Goal: Task Accomplishment & Management: Use online tool/utility

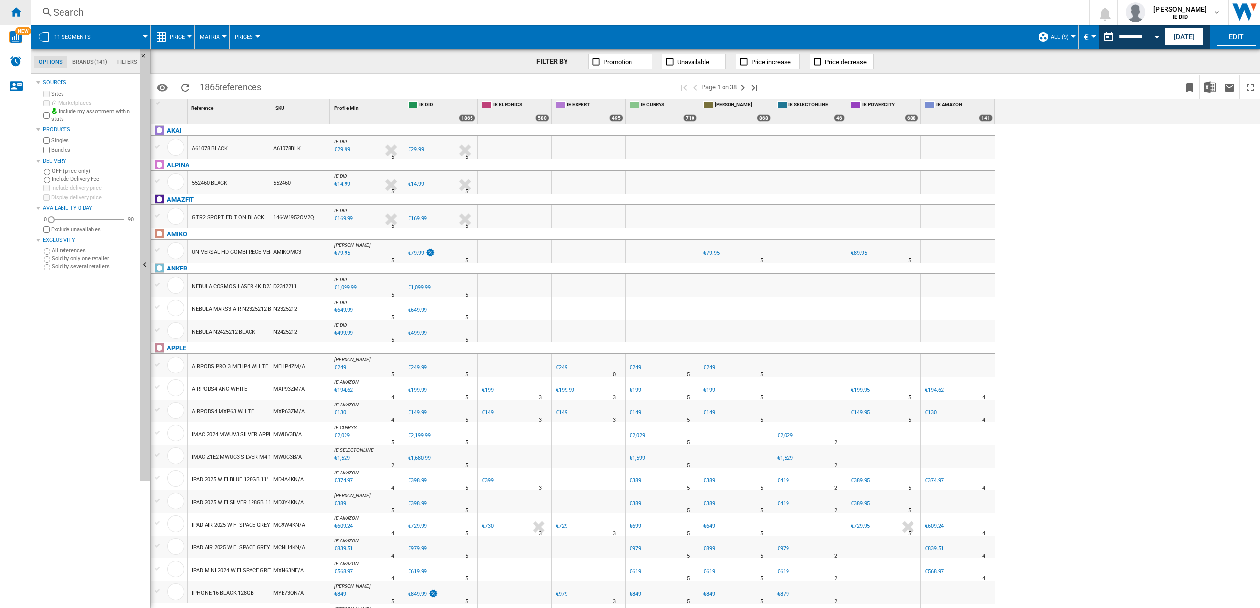
click at [20, 9] on ng-md-icon "Home" at bounding box center [16, 12] width 12 height 12
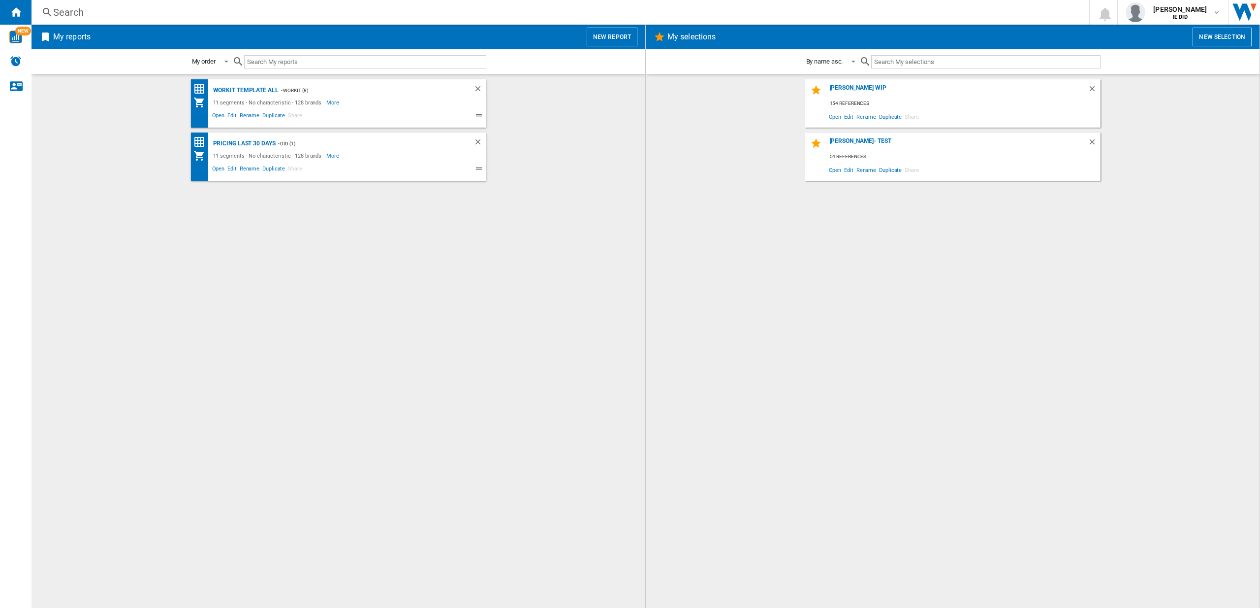
click at [604, 33] on button "New report" at bounding box center [612, 37] width 51 height 19
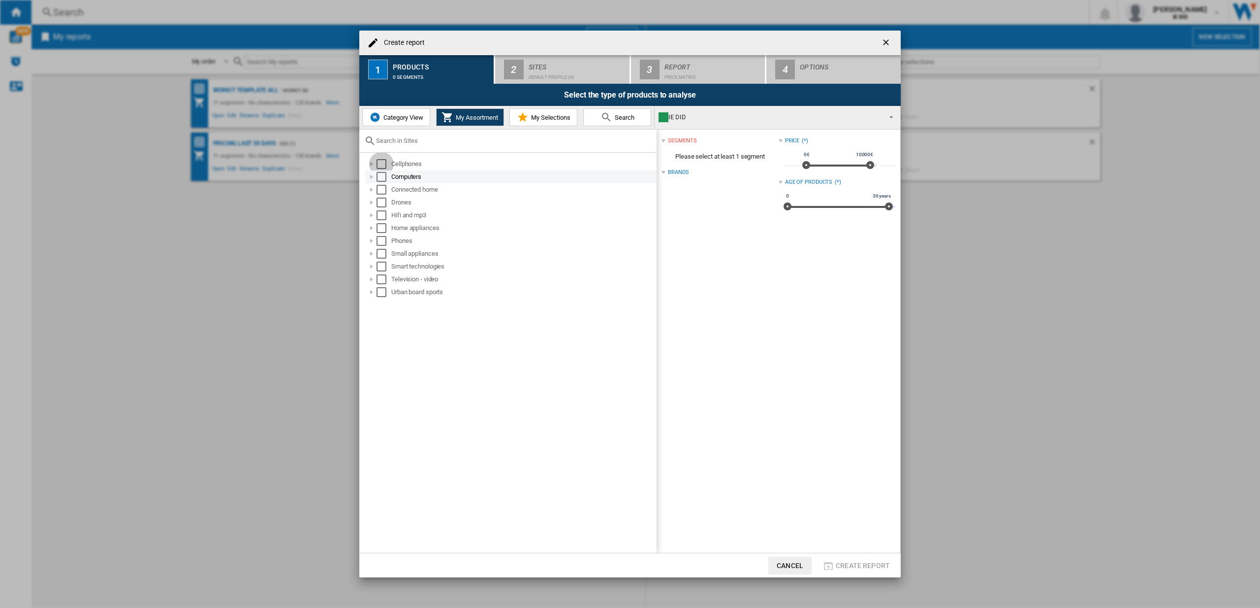
drag, startPoint x: 381, startPoint y: 165, endPoint x: 382, endPoint y: 180, distance: 14.3
click at [381, 166] on div "Select" at bounding box center [382, 164] width 10 height 10
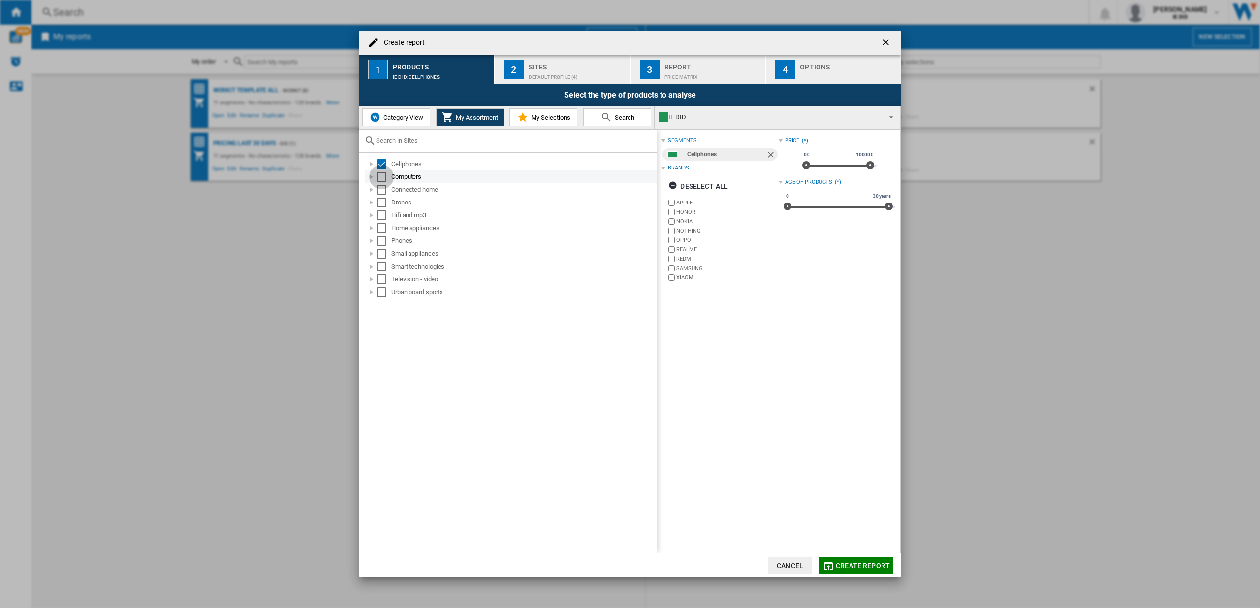
click at [382, 179] on div "Select" at bounding box center [382, 177] width 10 height 10
click at [381, 190] on div "Select" at bounding box center [382, 190] width 10 height 10
drag, startPoint x: 379, startPoint y: 203, endPoint x: 379, endPoint y: 222, distance: 18.2
click at [379, 204] on div "Select" at bounding box center [382, 202] width 10 height 10
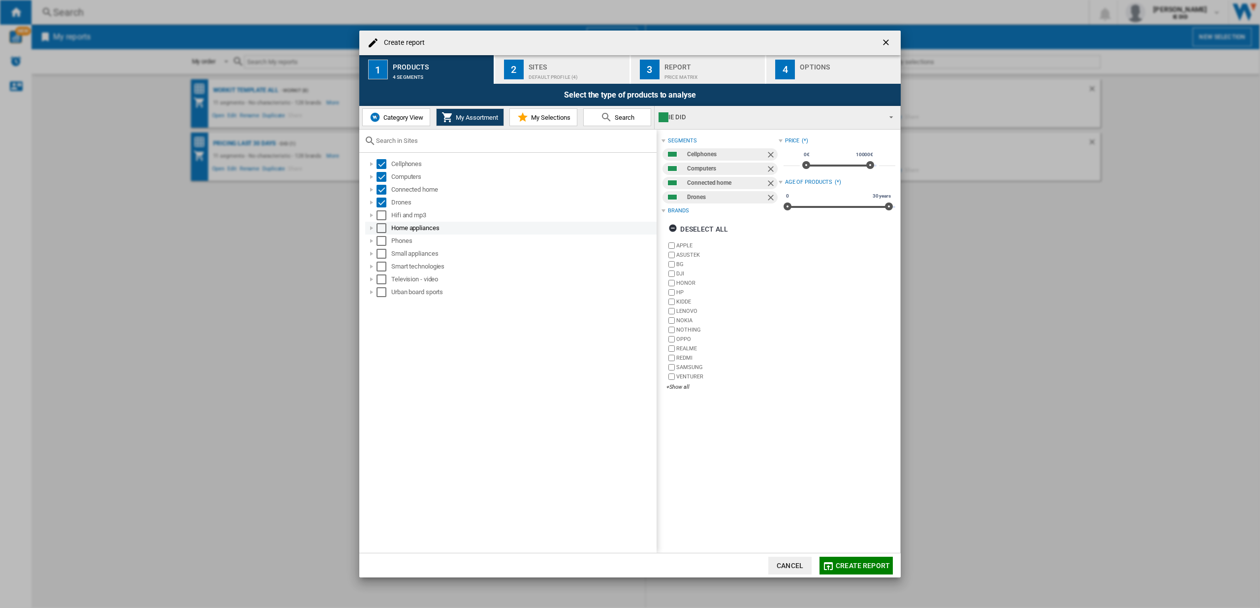
drag, startPoint x: 381, startPoint y: 222, endPoint x: 379, endPoint y: 227, distance: 5.6
click at [381, 222] on div "Home appliances" at bounding box center [510, 228] width 291 height 13
drag, startPoint x: 381, startPoint y: 212, endPoint x: 381, endPoint y: 223, distance: 10.8
click at [382, 215] on div "Select" at bounding box center [382, 215] width 10 height 10
click at [381, 225] on div "Select" at bounding box center [382, 228] width 10 height 10
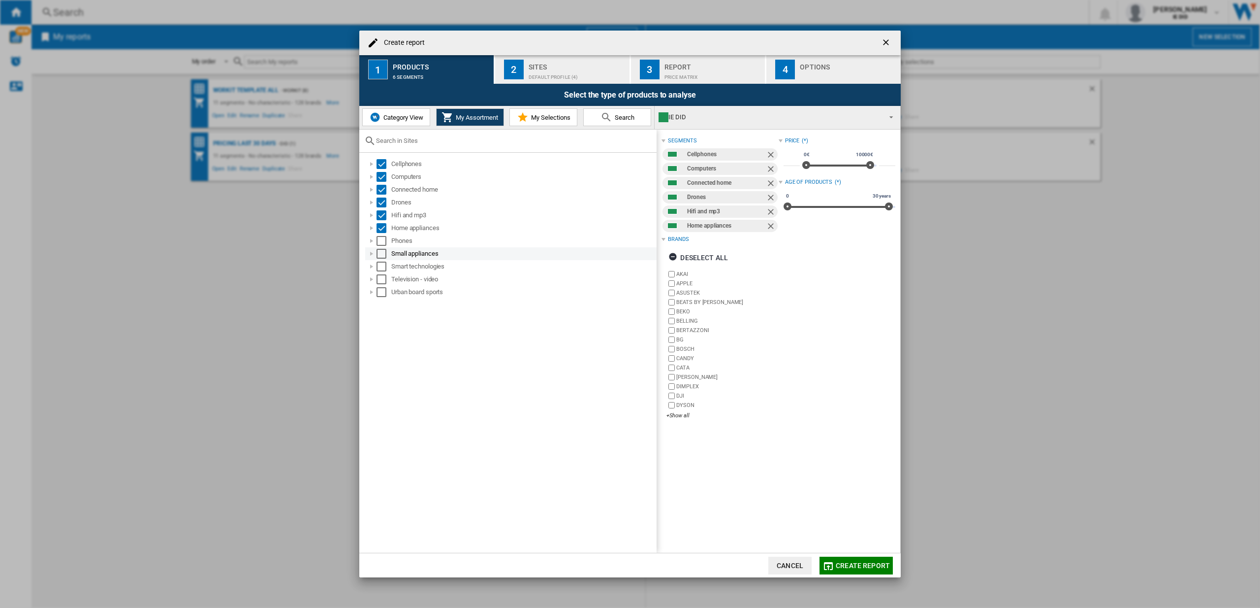
drag, startPoint x: 379, startPoint y: 240, endPoint x: 381, endPoint y: 251, distance: 10.4
click at [379, 242] on div "Select" at bounding box center [382, 241] width 10 height 10
drag, startPoint x: 381, startPoint y: 253, endPoint x: 381, endPoint y: 266, distance: 13.3
click at [382, 259] on div "Small appliances" at bounding box center [510, 253] width 291 height 13
drag, startPoint x: 381, startPoint y: 266, endPoint x: 384, endPoint y: 281, distance: 15.0
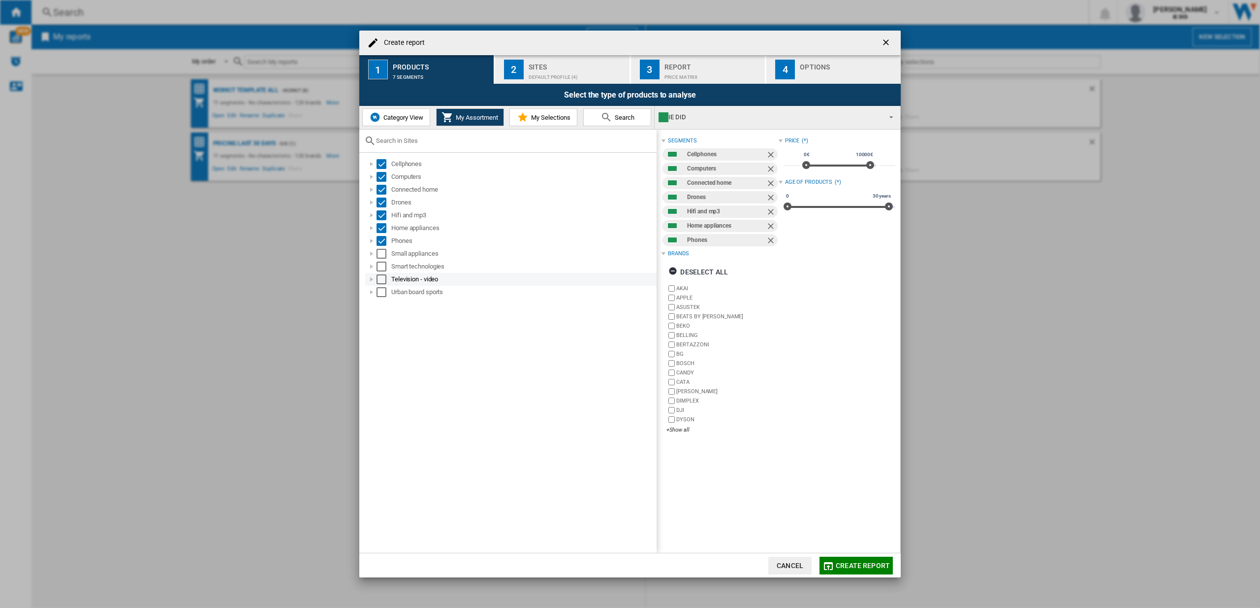
click at [383, 270] on div "Select" at bounding box center [382, 266] width 10 height 10
drag, startPoint x: 384, startPoint y: 282, endPoint x: 381, endPoint y: 289, distance: 7.5
click at [384, 282] on div "Select" at bounding box center [382, 279] width 10 height 10
drag, startPoint x: 379, startPoint y: 292, endPoint x: 380, endPoint y: 284, distance: 8.5
click at [380, 292] on div "Select" at bounding box center [382, 292] width 10 height 10
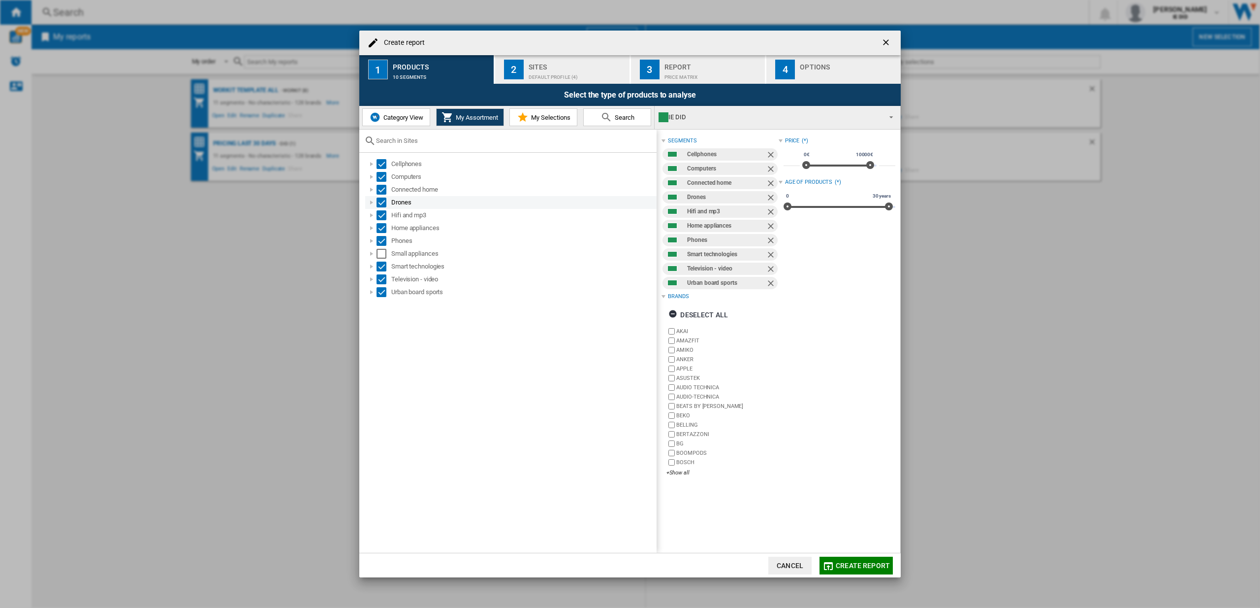
drag, startPoint x: 382, startPoint y: 255, endPoint x: 436, endPoint y: 203, distance: 75.2
click at [382, 255] on div "Select" at bounding box center [382, 254] width 10 height 10
click at [544, 63] on div "Sites" at bounding box center [577, 64] width 97 height 10
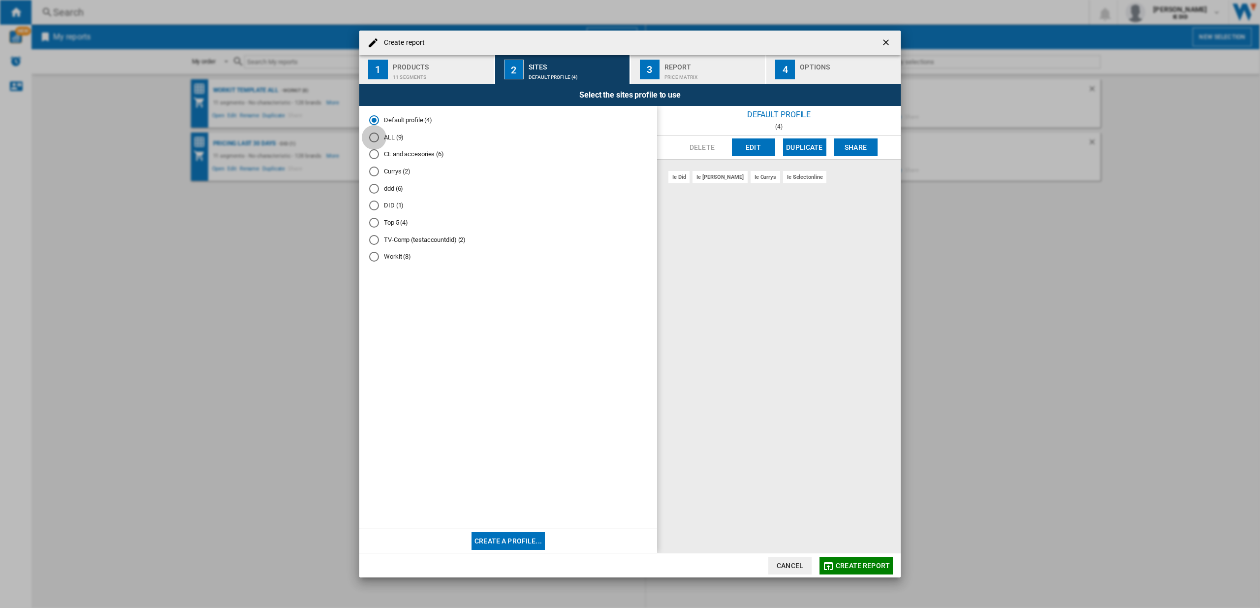
click at [375, 137] on div "ALL (9)" at bounding box center [374, 137] width 10 height 10
click at [869, 564] on span "Create report" at bounding box center [863, 565] width 54 height 8
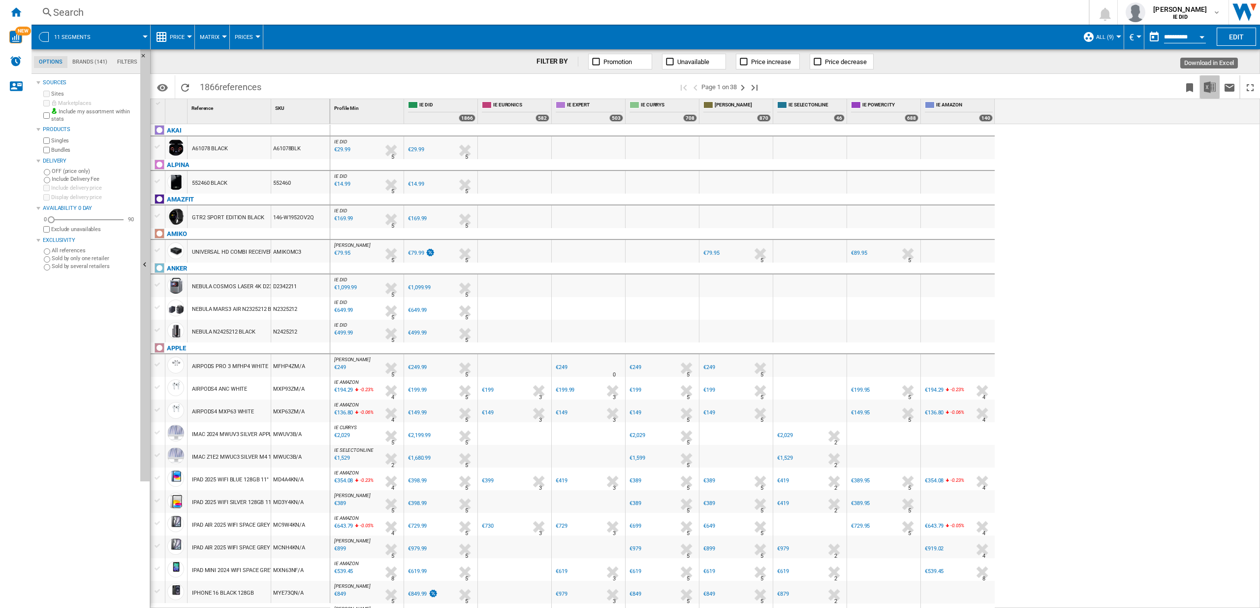
click at [1209, 87] on img "Download in Excel" at bounding box center [1210, 87] width 12 height 12
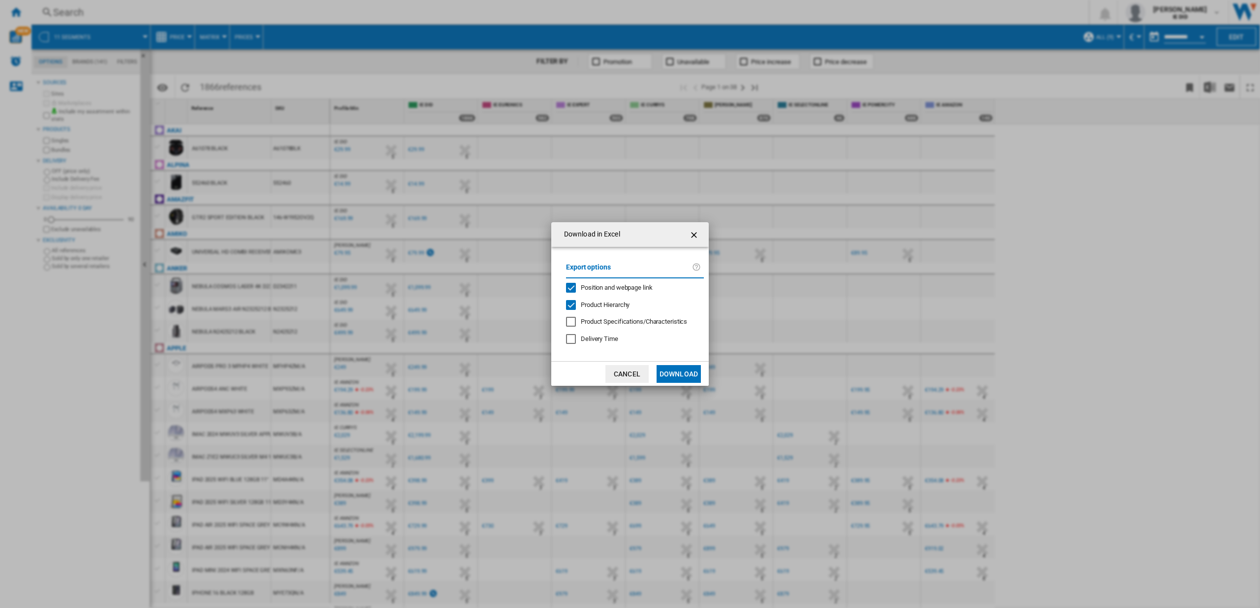
click at [685, 378] on button "Download" at bounding box center [679, 374] width 44 height 18
